Goal: Complete application form: Complete application form

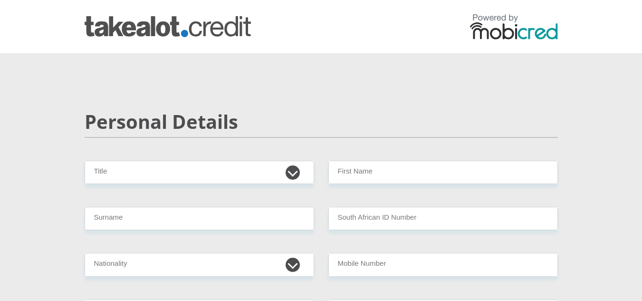
scroll to position [72, 0]
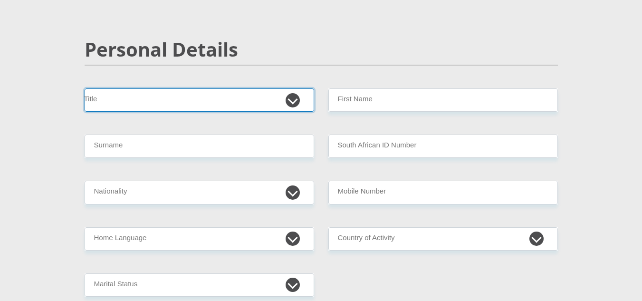
click at [291, 98] on select "Mr Ms Mrs Dr [PERSON_NAME]" at bounding box center [200, 99] width 230 height 23
click at [85, 88] on select "Mr Ms Mrs Dr [PERSON_NAME]" at bounding box center [200, 99] width 230 height 23
click at [283, 102] on select "Mr Ms Mrs Dr [PERSON_NAME]" at bounding box center [200, 99] width 230 height 23
select select "Mr"
click at [85, 88] on select "Mr Ms Mrs Dr [PERSON_NAME]" at bounding box center [200, 99] width 230 height 23
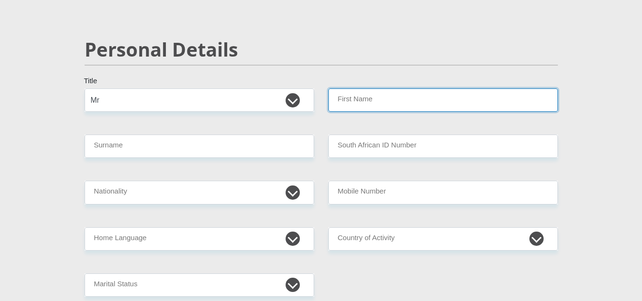
click at [364, 97] on input "First Name" at bounding box center [443, 99] width 230 height 23
type input "Phodzo"
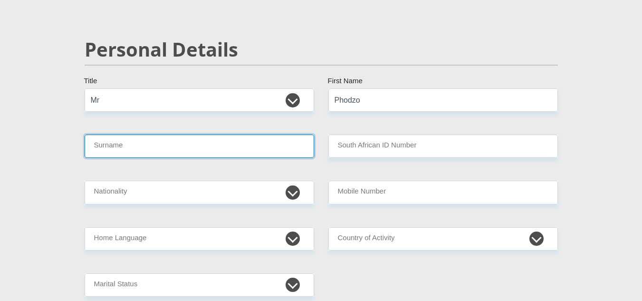
type input "Ramukosi"
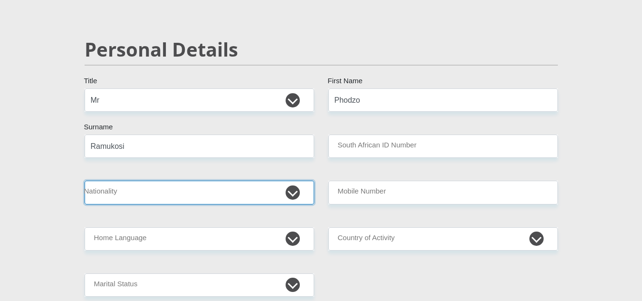
select select "ZAF"
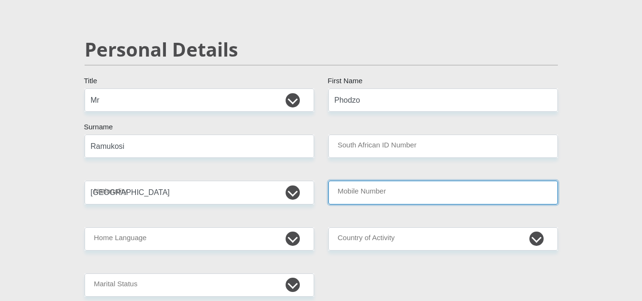
type input "0729407499"
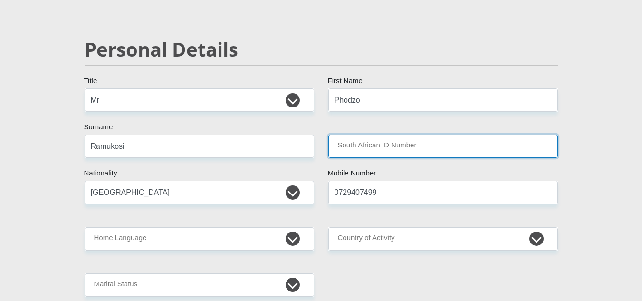
click at [366, 155] on input "South African ID Number" at bounding box center [443, 145] width 230 height 23
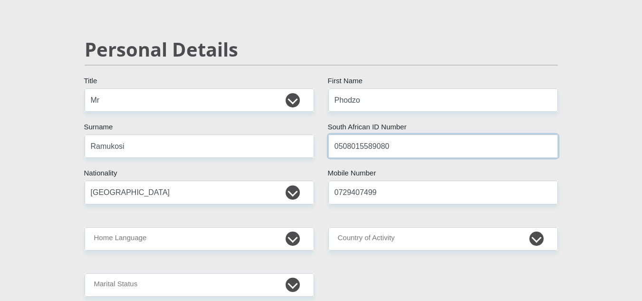
type input "0508015589080"
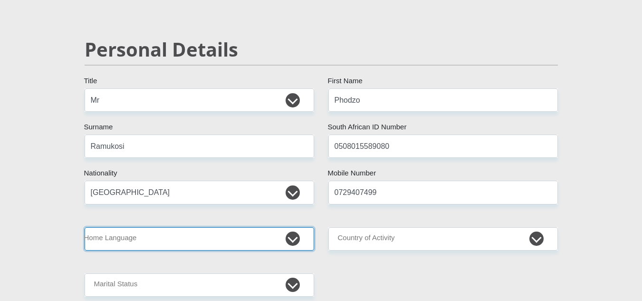
click at [268, 235] on select "Afrikaans English Sepedi South Ndebele Southern Sotho Swati Tsonga Tswana Venda…" at bounding box center [200, 238] width 230 height 23
select select "ven"
click at [85, 227] on select "Afrikaans English Sepedi South Ndebele Southern Sotho Swati Tsonga Tswana Venda…" at bounding box center [200, 238] width 230 height 23
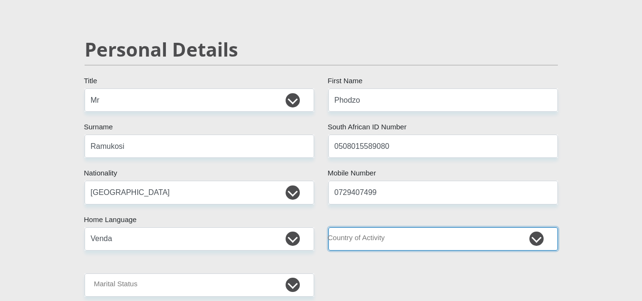
click at [355, 247] on select "[GEOGRAPHIC_DATA] [GEOGRAPHIC_DATA] [GEOGRAPHIC_DATA] [GEOGRAPHIC_DATA] [GEOGRA…" at bounding box center [443, 238] width 230 height 23
select select "ZAF"
click at [328, 227] on select "[GEOGRAPHIC_DATA] [GEOGRAPHIC_DATA] [GEOGRAPHIC_DATA] [GEOGRAPHIC_DATA] [GEOGRA…" at bounding box center [443, 238] width 230 height 23
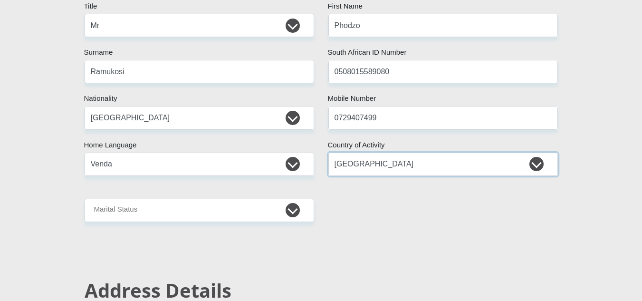
scroll to position [147, 0]
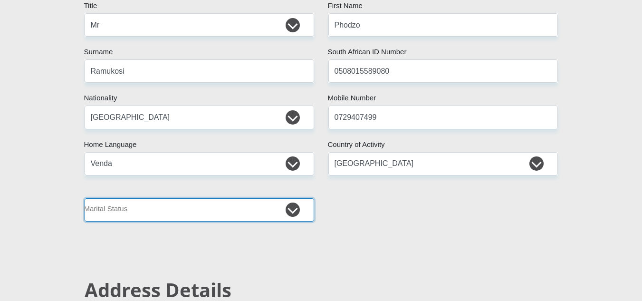
click at [294, 211] on select "Married ANC Single Divorced Widowed Married COP or Customary Law" at bounding box center [200, 209] width 230 height 23
select select "2"
click at [85, 198] on select "Married ANC Single Divorced Widowed Married COP or Customary Law" at bounding box center [200, 209] width 230 height 23
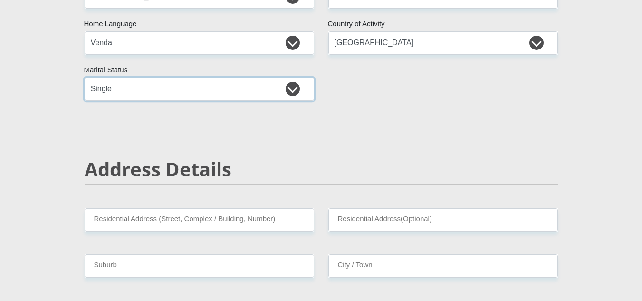
scroll to position [268, 0]
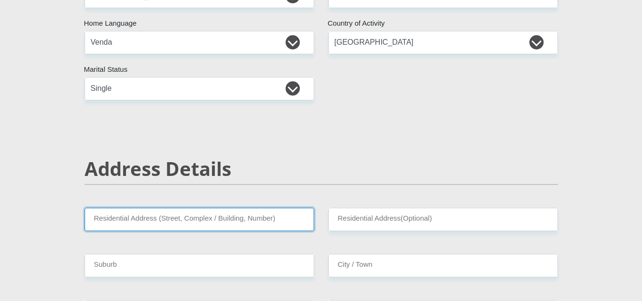
click at [283, 225] on input "Residential Address (Street, Complex / Building, Number)" at bounding box center [200, 219] width 230 height 23
type input "[STREET_ADDRESS][PERSON_NAME]"
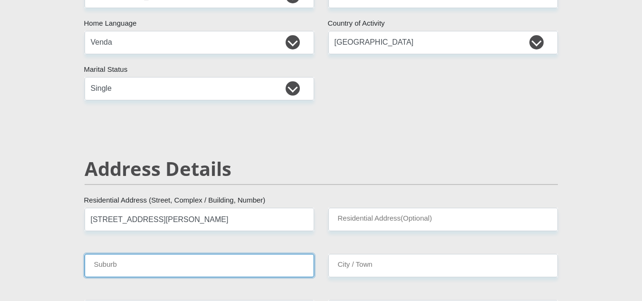
type input "Bloemfontein"
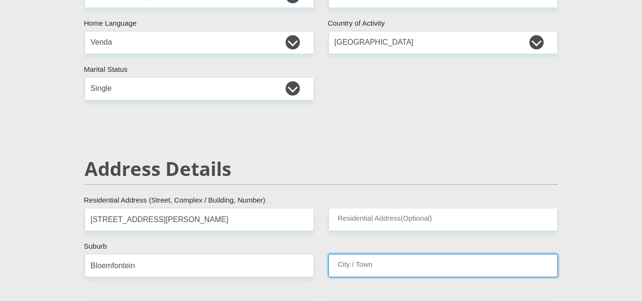
type input "Bloemfontein"
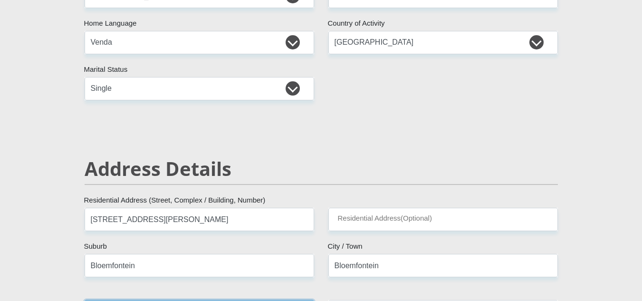
type input "9321"
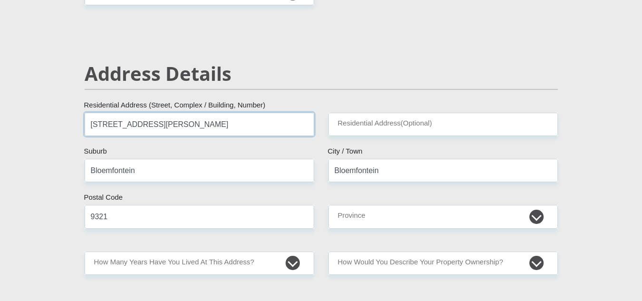
scroll to position [396, 0]
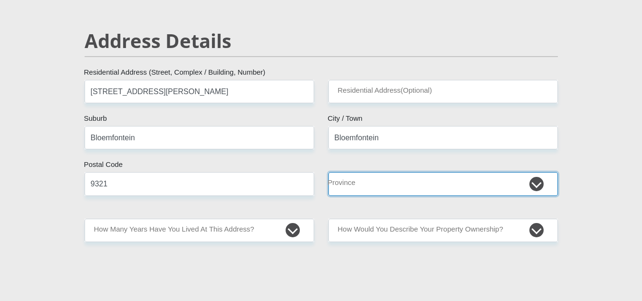
click at [412, 183] on select "Eastern Cape Free State [GEOGRAPHIC_DATA] [GEOGRAPHIC_DATA][DATE] [GEOGRAPHIC_D…" at bounding box center [443, 183] width 230 height 23
select select "Free State"
click at [328, 172] on select "Eastern Cape Free State [GEOGRAPHIC_DATA] [GEOGRAPHIC_DATA][DATE] [GEOGRAPHIC_D…" at bounding box center [443, 183] width 230 height 23
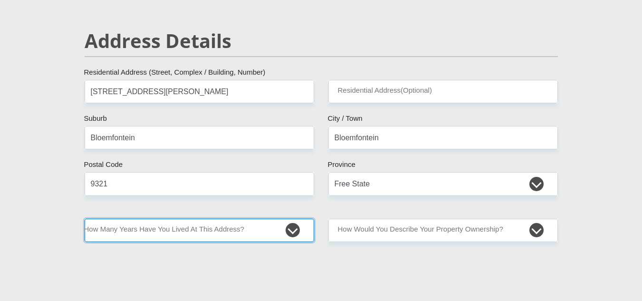
click at [261, 231] on select "less than 1 year 1-3 years 3-5 years 5+ years" at bounding box center [200, 230] width 230 height 23
select select "0"
click at [85, 219] on select "less than 1 year 1-3 years 3-5 years 5+ years" at bounding box center [200, 230] width 230 height 23
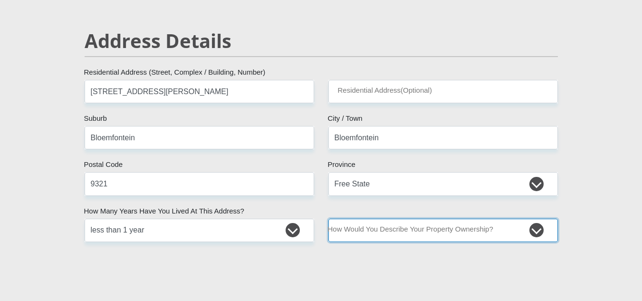
click at [416, 238] on select "Owned Rented Family Owned Company Dwelling" at bounding box center [443, 230] width 230 height 23
select select "Rented"
click at [328, 219] on select "Owned Rented Family Owned Company Dwelling" at bounding box center [443, 230] width 230 height 23
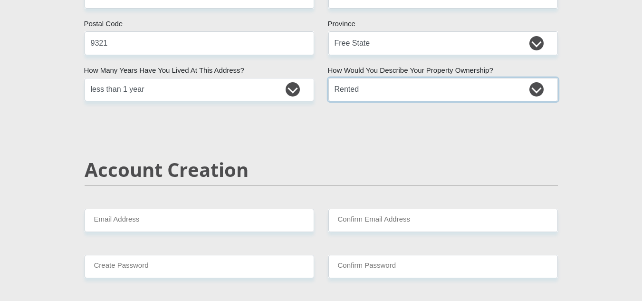
scroll to position [537, 0]
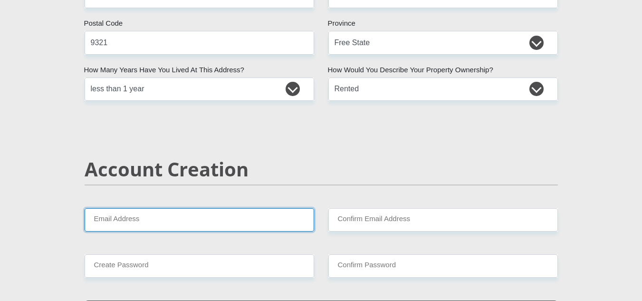
click at [254, 219] on input "Email Address" at bounding box center [200, 219] width 230 height 23
type input "[EMAIL_ADDRESS][DOMAIN_NAME]"
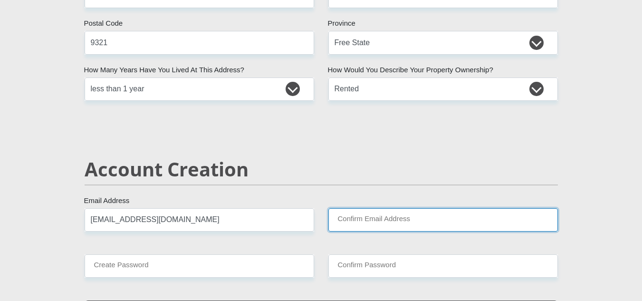
type input "[EMAIL_ADDRESS][DOMAIN_NAME]"
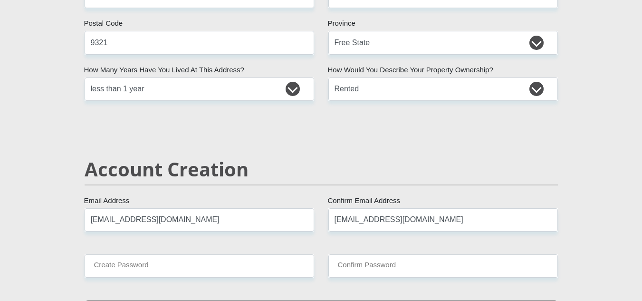
type input "0729407499"
type input "Phodzo"
type input "Ramukosi"
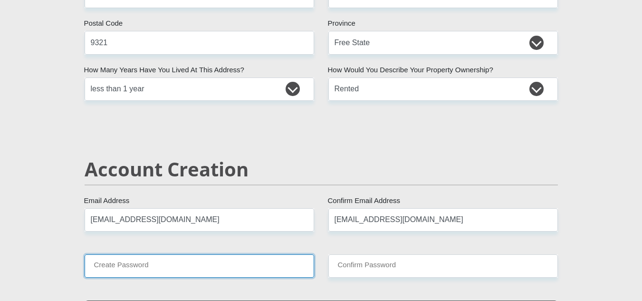
click at [202, 270] on input "Create Password" at bounding box center [200, 265] width 230 height 23
type input "Zlatan223"
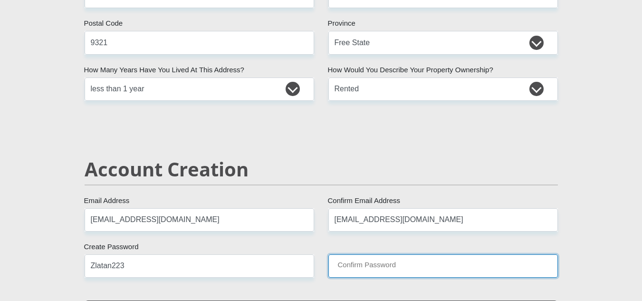
click at [354, 270] on input "Confirm Password" at bounding box center [443, 265] width 230 height 23
type input "Zlatan223"
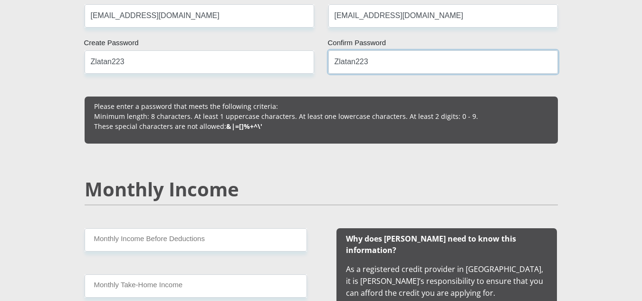
scroll to position [742, 0]
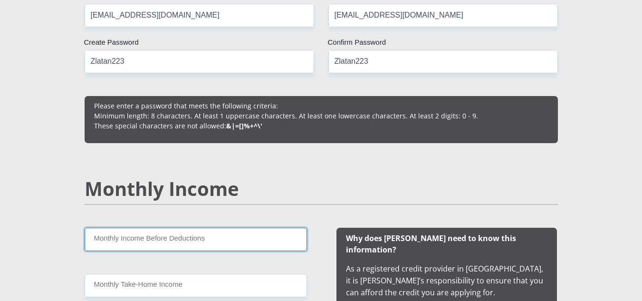
click at [236, 240] on input "Monthly Income Before Deductions" at bounding box center [196, 239] width 222 height 23
type input "3600"
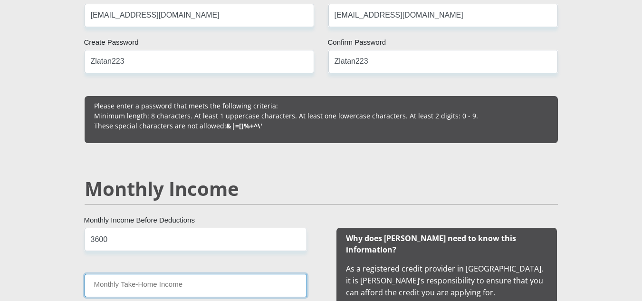
click at [172, 286] on input "Monthly Take-Home Income" at bounding box center [196, 285] width 222 height 23
type input "3300"
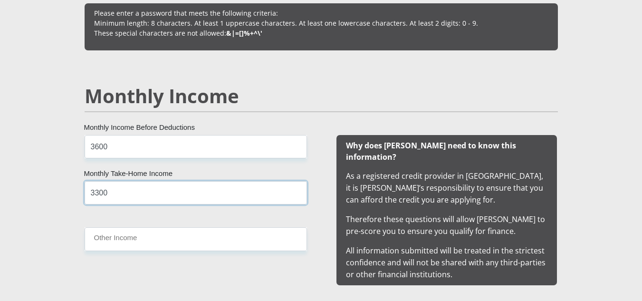
scroll to position [841, 0]
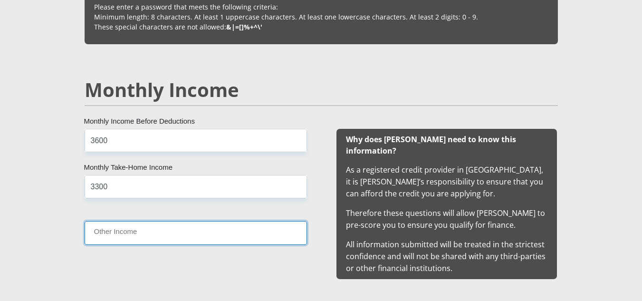
click at [170, 238] on input "Other Income" at bounding box center [196, 232] width 222 height 23
type input "700"
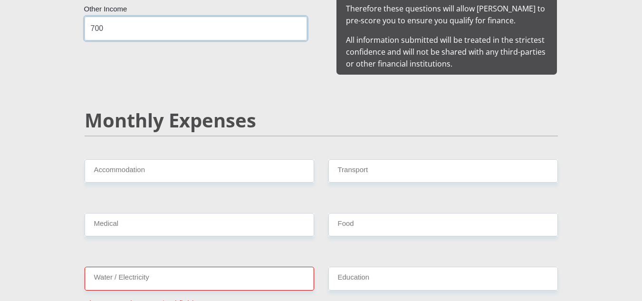
scroll to position [1045, 0]
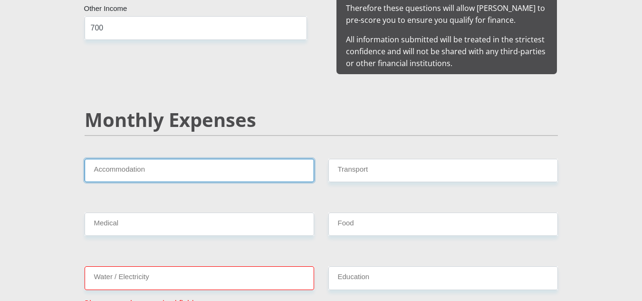
click at [172, 169] on input "Accommodation" at bounding box center [200, 170] width 230 height 23
type input "0"
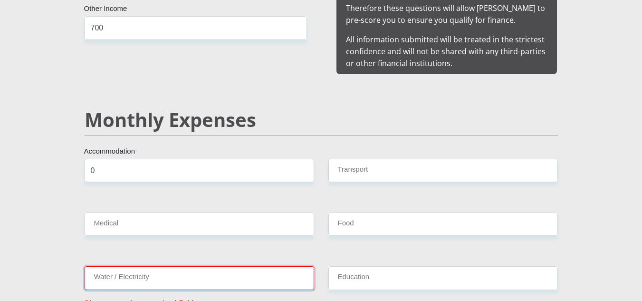
click at [170, 268] on input "Water / Electricity" at bounding box center [200, 277] width 230 height 23
click at [139, 275] on input "Water / Electricity" at bounding box center [200, 277] width 230 height 23
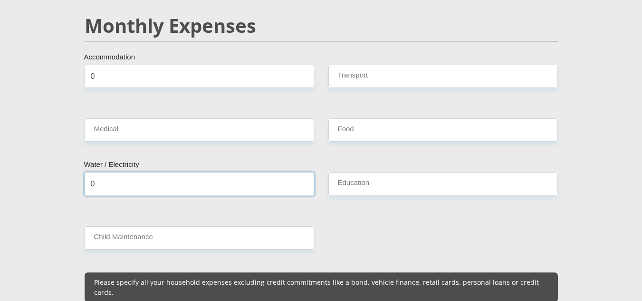
scroll to position [1138, 0]
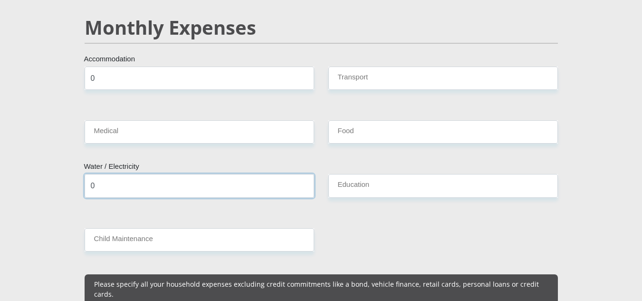
type input "0"
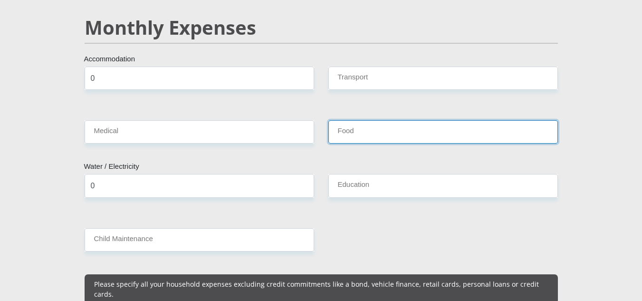
click at [364, 129] on input "Food" at bounding box center [443, 131] width 230 height 23
type input "700"
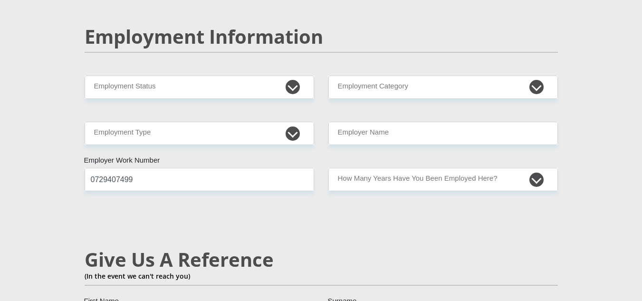
scroll to position [1451, 0]
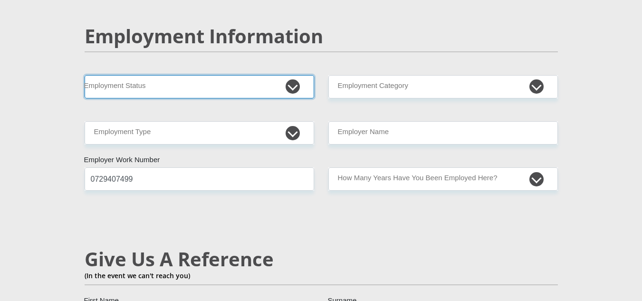
click at [286, 75] on select "Permanent/Full-time Part-time/Casual [DEMOGRAPHIC_DATA] Worker Self-Employed Ho…" at bounding box center [200, 86] width 230 height 23
select select "7"
click at [85, 75] on select "Permanent/Full-time Part-time/Casual [DEMOGRAPHIC_DATA] Worker Self-Employed Ho…" at bounding box center [200, 86] width 230 height 23
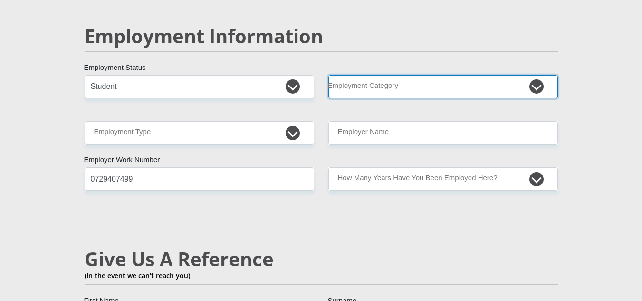
click at [399, 75] on select "AGRICULTURE ALCOHOL & TOBACCO CONSTRUCTION MATERIALS METALLURGY EQUIPMENT FOR R…" at bounding box center [443, 86] width 230 height 23
select select "13"
click at [328, 75] on select "AGRICULTURE ALCOHOL & TOBACCO CONSTRUCTION MATERIALS METALLURGY EQUIPMENT FOR R…" at bounding box center [443, 86] width 230 height 23
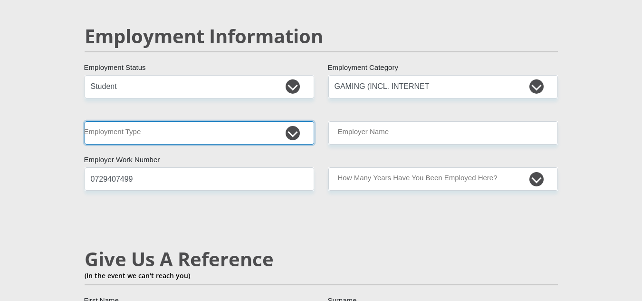
click at [285, 121] on select "College/Lecturer Craft Seller Creative Driver Executive Farmer Forces - Non Com…" at bounding box center [200, 132] width 230 height 23
select select "Self-Employed"
click at [85, 121] on select "College/Lecturer Craft Seller Creative Driver Executive Farmer Forces - Non Com…" at bounding box center [200, 132] width 230 height 23
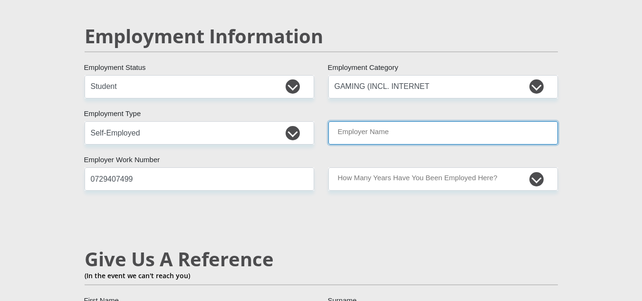
click at [372, 121] on input "Employer Name" at bounding box center [443, 132] width 230 height 23
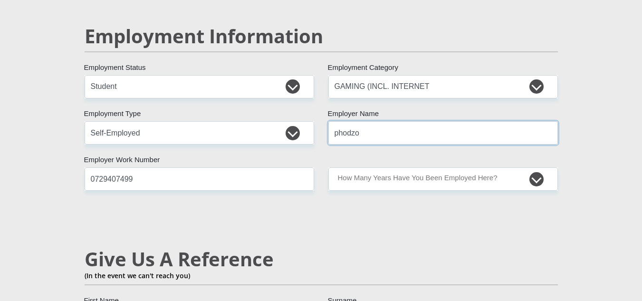
type input "phodzo"
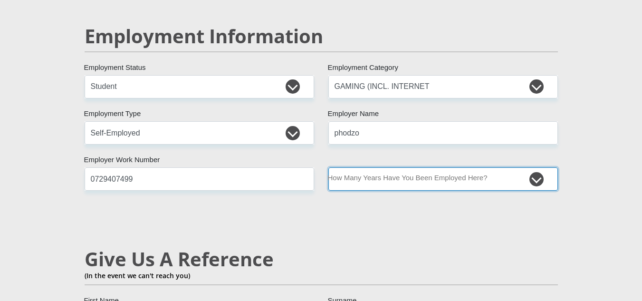
click at [403, 167] on select "less than 1 year 1-3 years 3-5 years 5+ years" at bounding box center [443, 178] width 230 height 23
select select "24"
click at [328, 167] on select "less than 1 year 1-3 years 3-5 years 5+ years" at bounding box center [443, 178] width 230 height 23
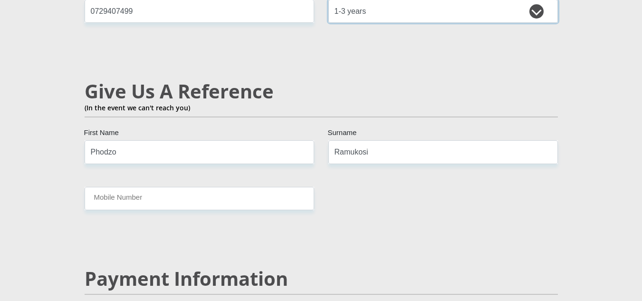
scroll to position [1619, 0]
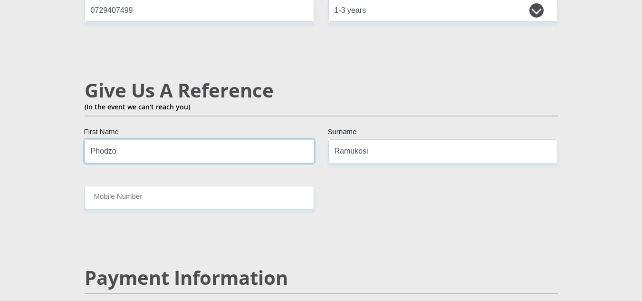
click at [233, 139] on input "Phodzo" at bounding box center [200, 150] width 230 height 23
type input "Lindelani"
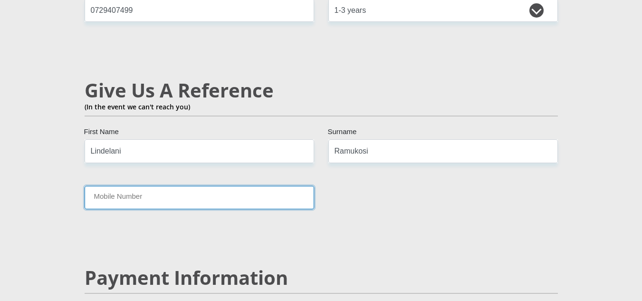
click at [172, 186] on input "Mobile Number" at bounding box center [200, 197] width 230 height 23
type input "0661286110"
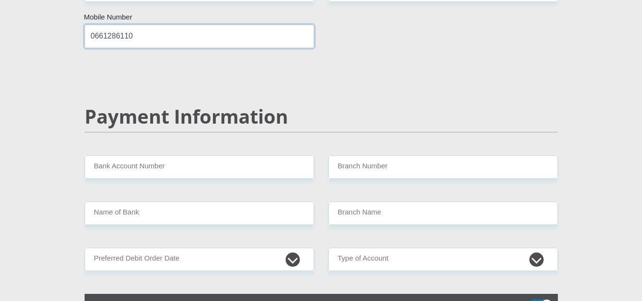
scroll to position [1782, 0]
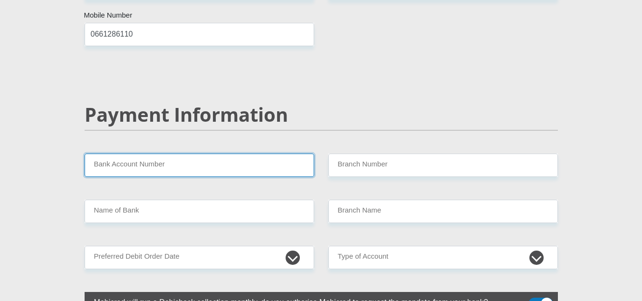
click at [188, 153] on input "Bank Account Number" at bounding box center [200, 164] width 230 height 23
type input "2111066342"
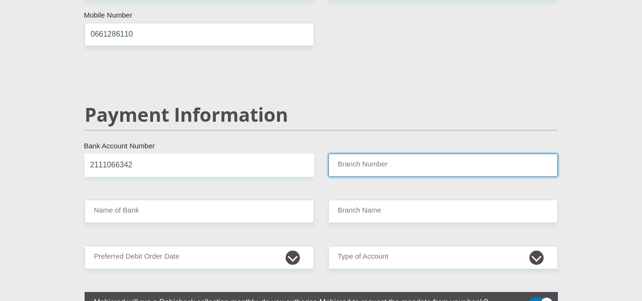
click at [388, 153] on input "Branch Number" at bounding box center [443, 164] width 230 height 23
type input "470010"
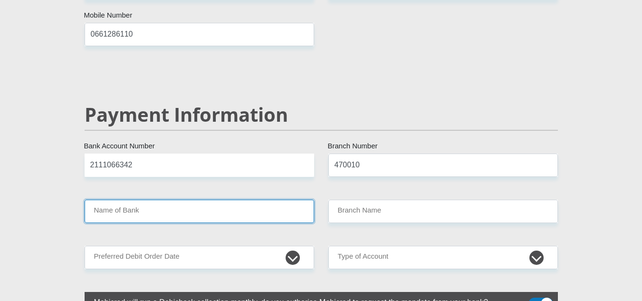
click at [237, 200] on input "Name of Bank" at bounding box center [200, 211] width 230 height 23
type input "CAPITEC BANK LIMITED"
type input "CAPITEC BANK CPC"
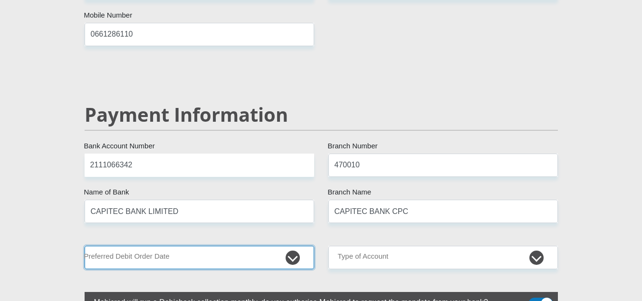
click at [239, 246] on select "1st 2nd 3rd 4th 5th 7th 18th 19th 20th 21st 22nd 23rd 24th 25th 26th 27th 28th …" at bounding box center [200, 257] width 230 height 23
select select "1"
click at [85, 246] on select "1st 2nd 3rd 4th 5th 7th 18th 19th 20th 21st 22nd 23rd 24th 25th 26th 27th 28th …" at bounding box center [200, 257] width 230 height 23
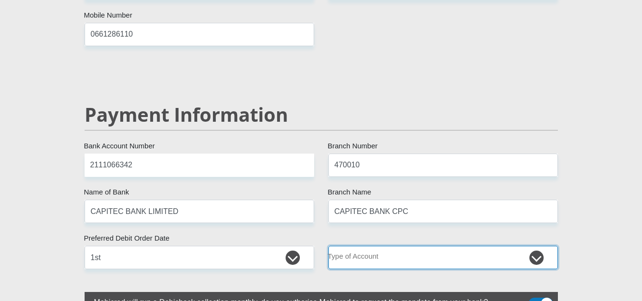
click at [389, 246] on select "Cheque Savings" at bounding box center [443, 257] width 230 height 23
select select "SAV"
click at [328, 246] on select "Cheque Savings" at bounding box center [443, 257] width 230 height 23
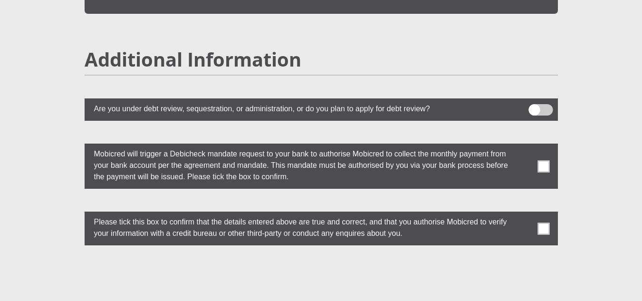
scroll to position [2565, 0]
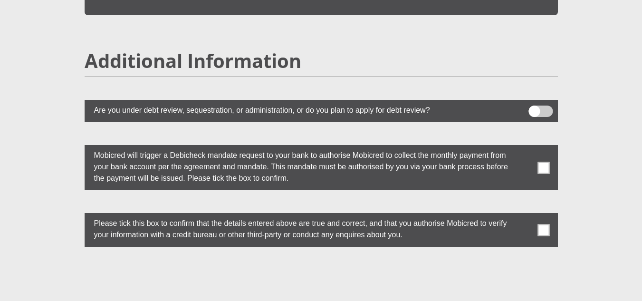
click at [547, 162] on span at bounding box center [543, 168] width 12 height 12
click at [525, 147] on input "checkbox" at bounding box center [525, 147] width 0 height 0
click at [545, 224] on span at bounding box center [543, 230] width 12 height 12
click at [525, 215] on input "checkbox" at bounding box center [525, 215] width 0 height 0
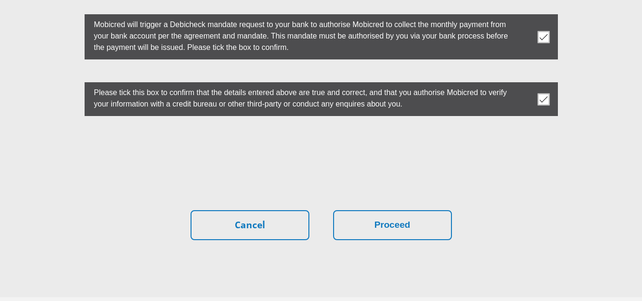
scroll to position [2697, 0]
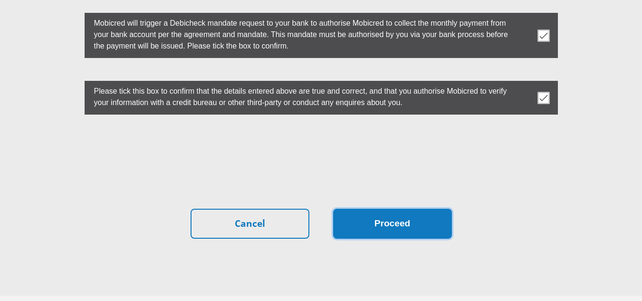
click at [400, 209] on button "Proceed" at bounding box center [392, 224] width 119 height 30
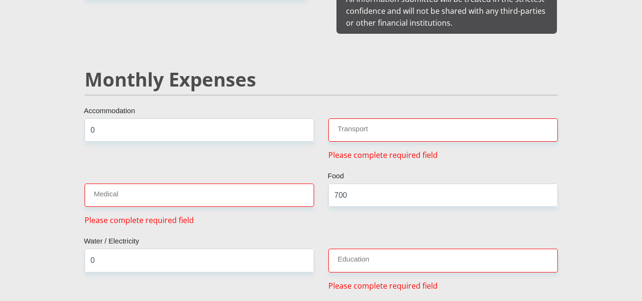
scroll to position [1081, 0]
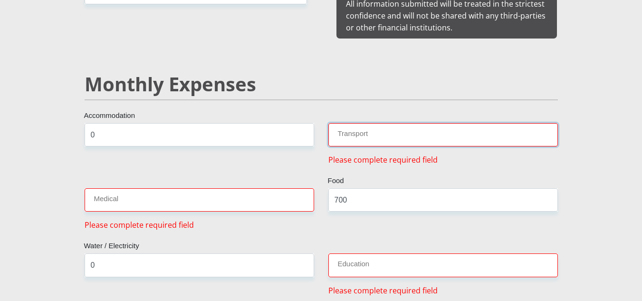
click at [352, 132] on input "Transport" at bounding box center [443, 134] width 230 height 23
type input "0"
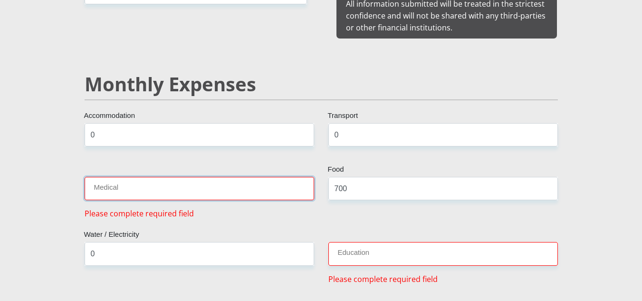
click at [225, 185] on input "Medical" at bounding box center [200, 188] width 230 height 23
type input "0"
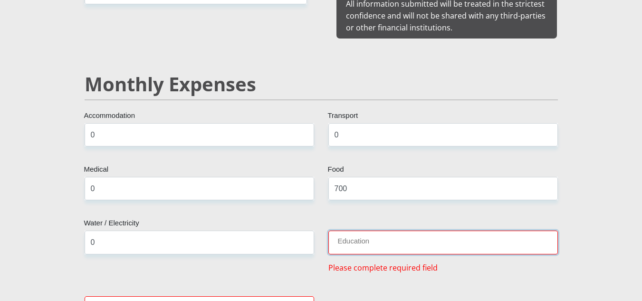
click at [373, 239] on input "Education" at bounding box center [443, 241] width 230 height 23
type input "0"
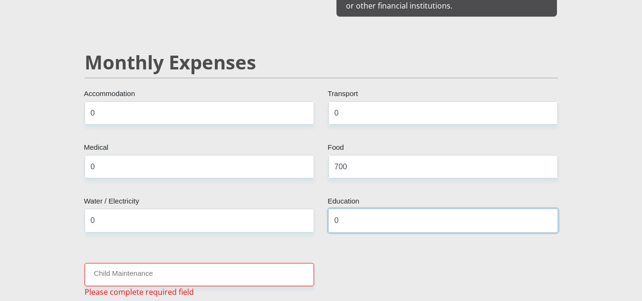
scroll to position [1111, 0]
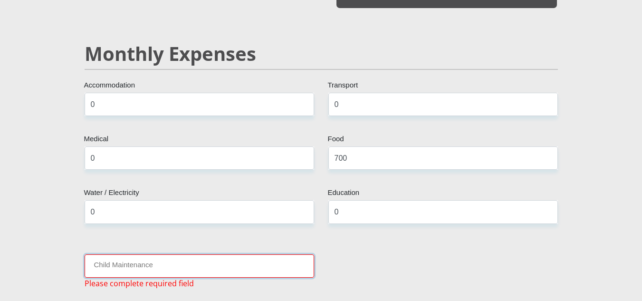
click at [253, 254] on input "Child Maintenance" at bounding box center [200, 265] width 230 height 23
type input "0"
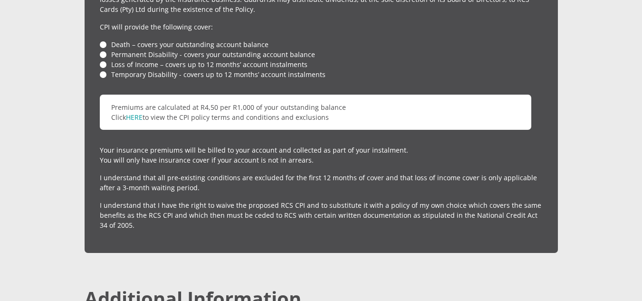
scroll to position [2724, 0]
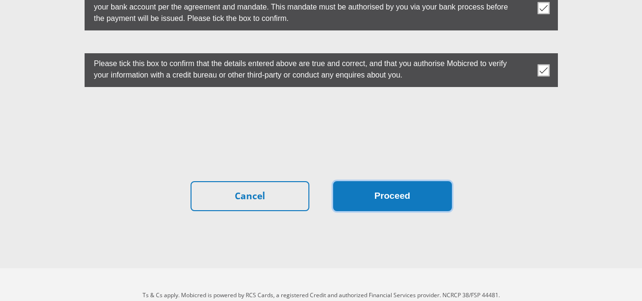
click at [377, 181] on button "Proceed" at bounding box center [392, 196] width 119 height 30
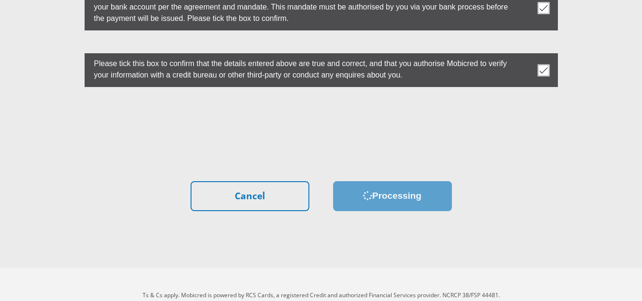
scroll to position [0, 0]
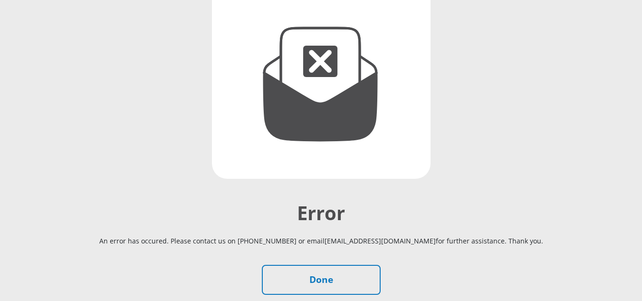
scroll to position [134, 0]
